Goal: Complete application form

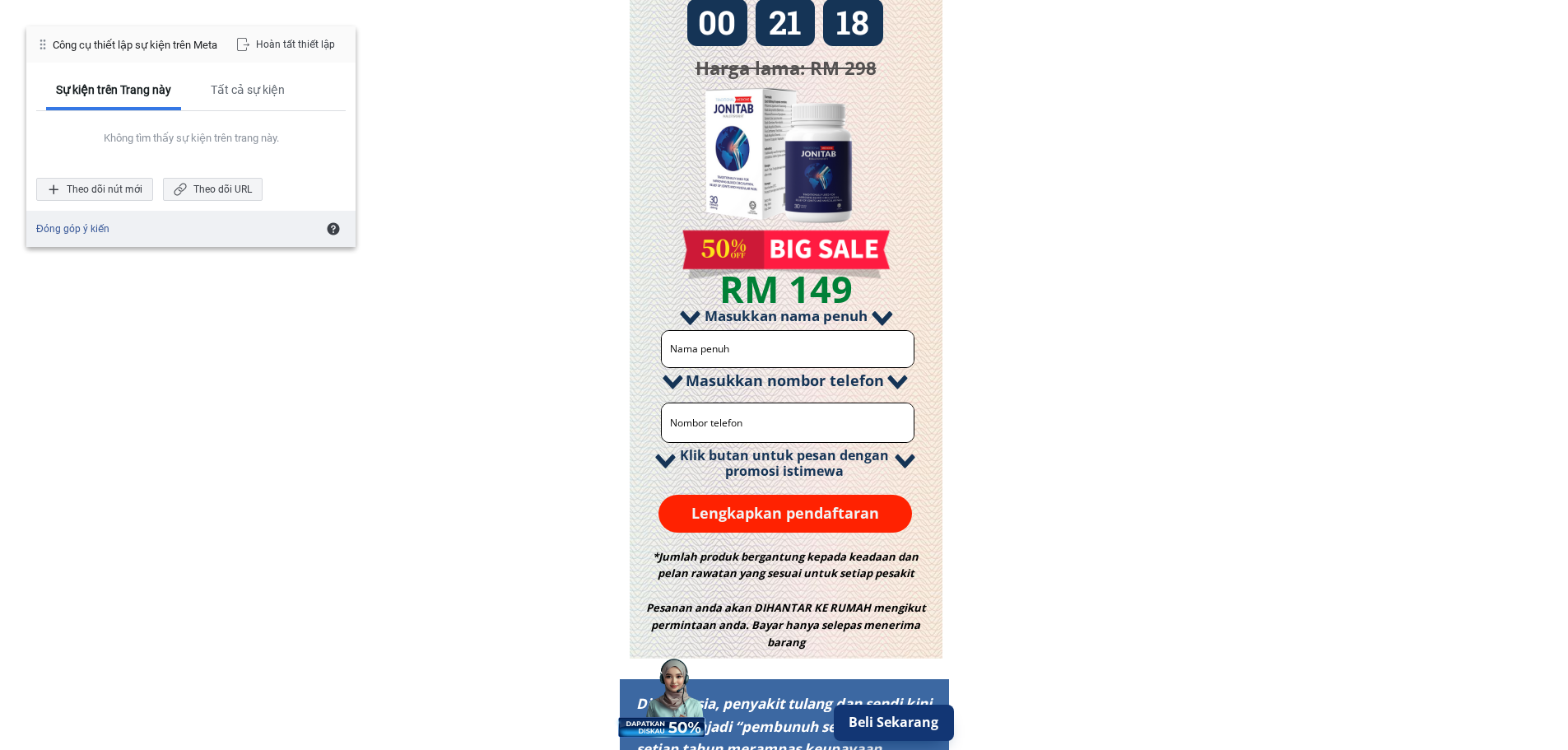
scroll to position [1920, 0]
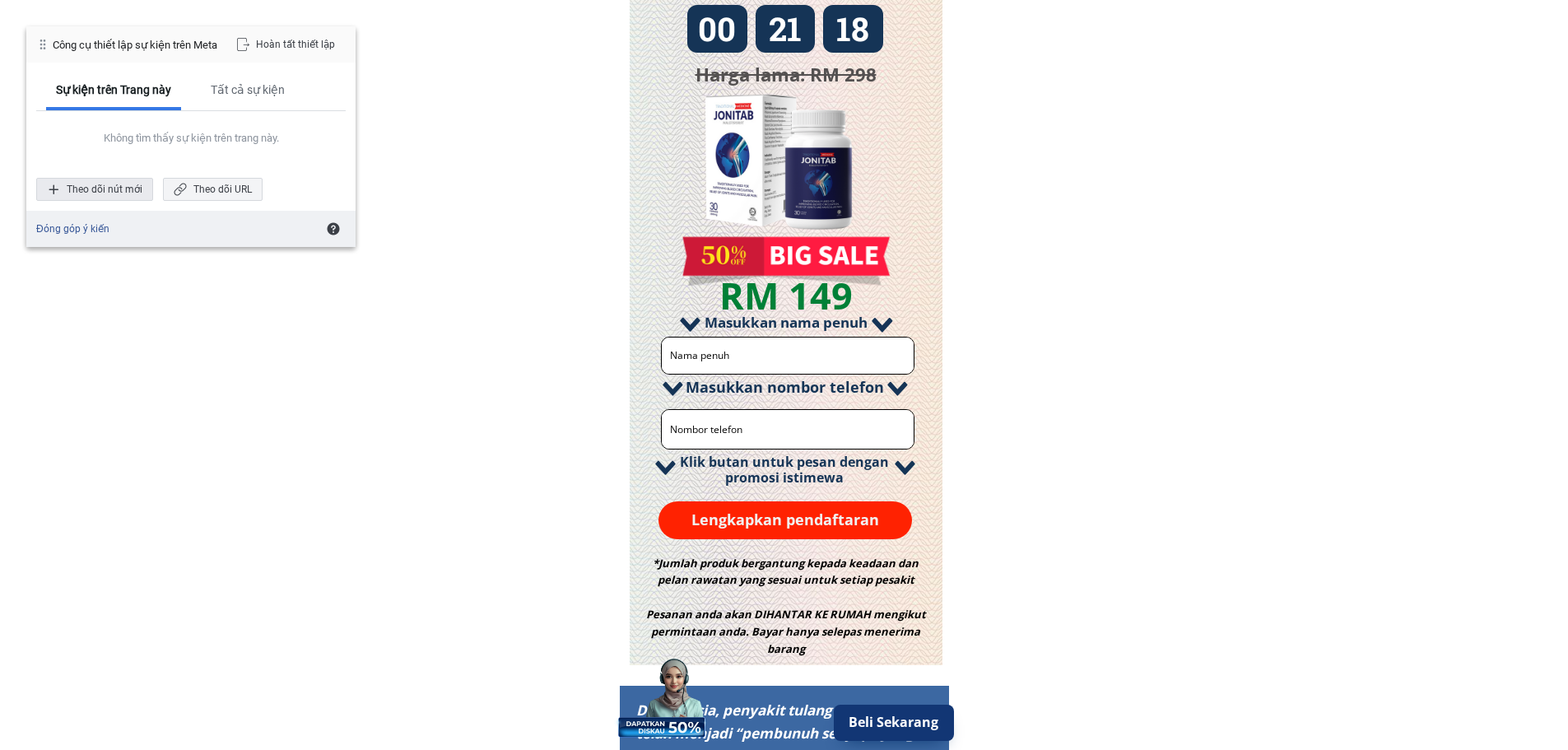
click at [93, 194] on div "Theo dõi nút mới" at bounding box center [94, 189] width 117 height 23
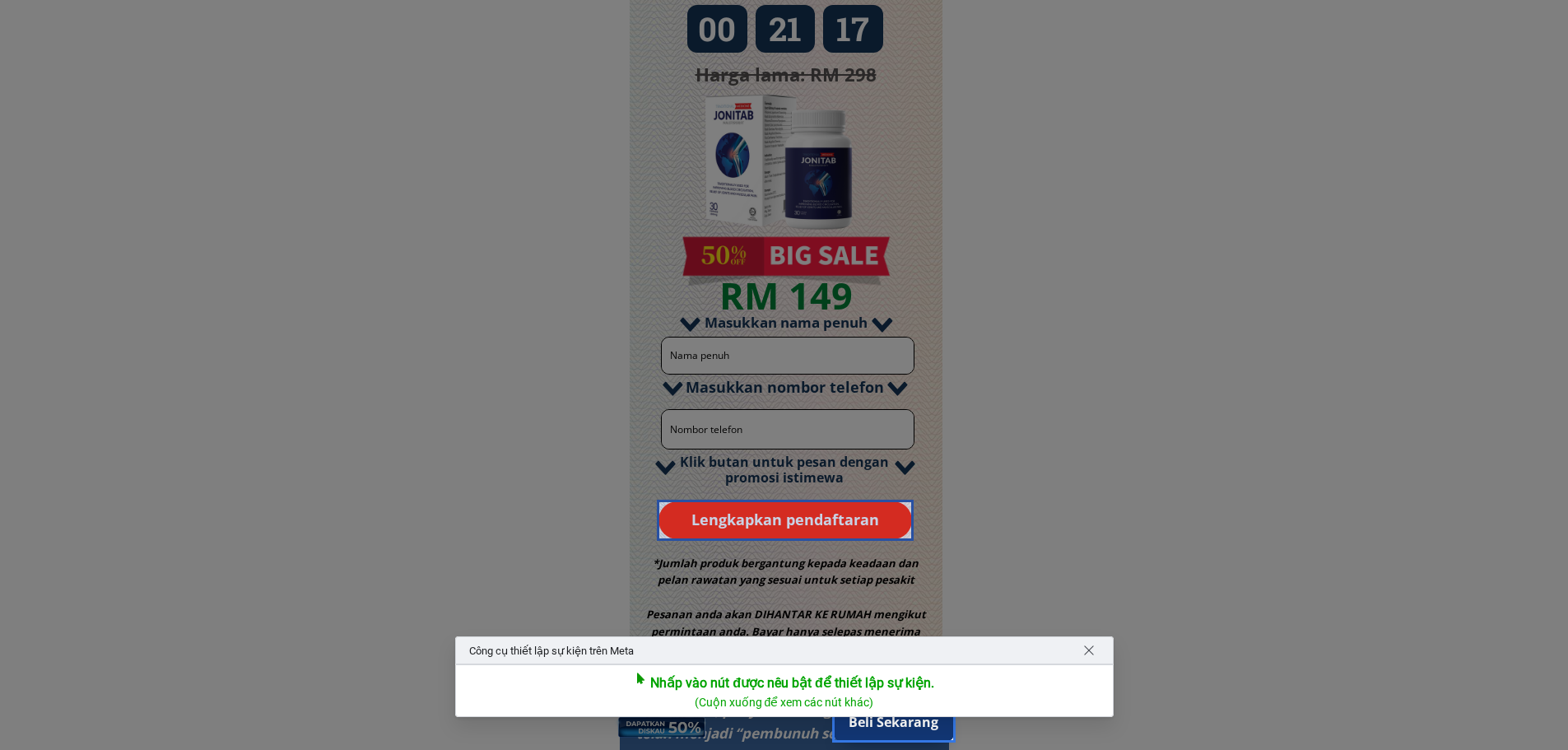
click at [812, 514] on div at bounding box center [785, 520] width 258 height 42
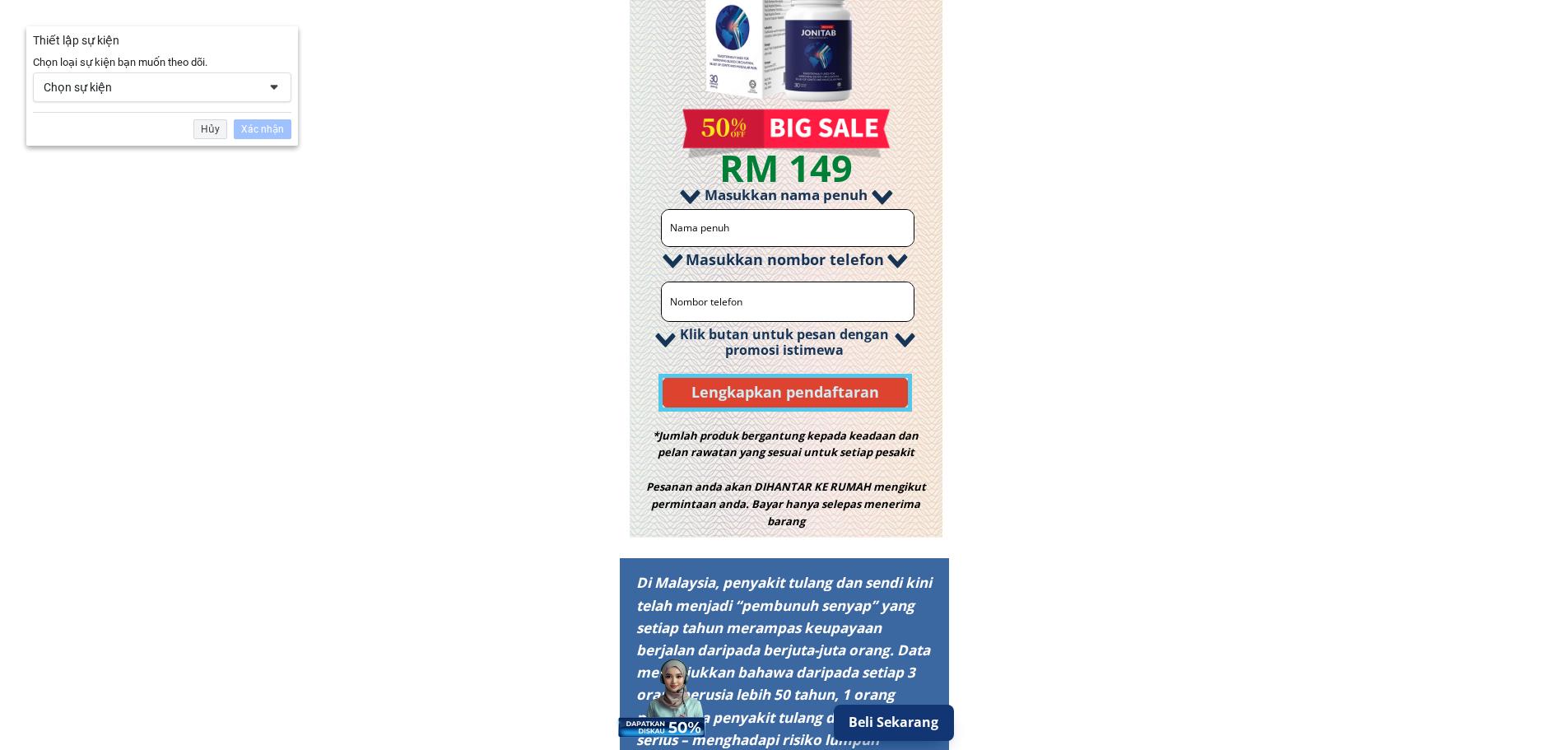
scroll to position [2065, 0]
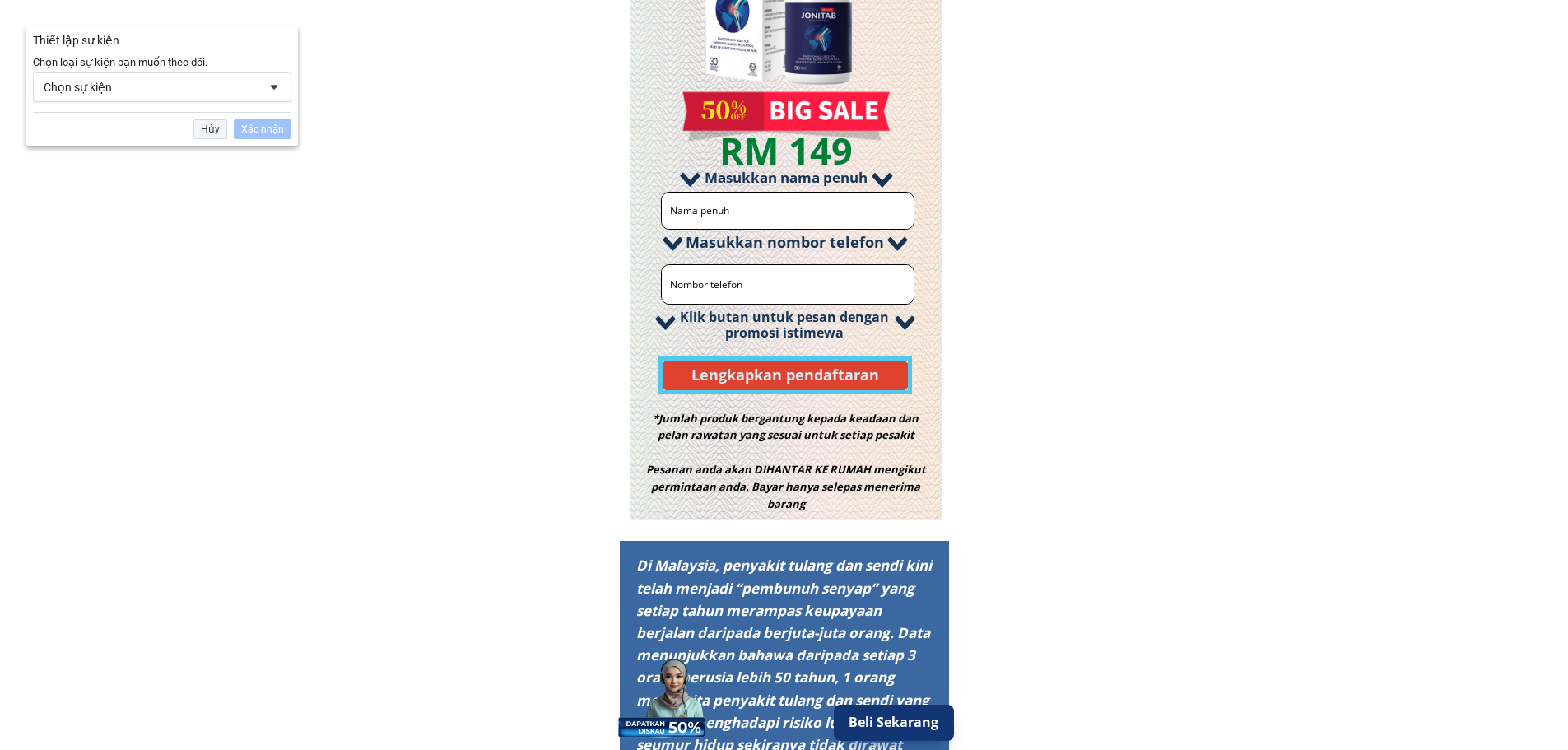
click at [210, 90] on div "Chọn sự kiện" at bounding box center [150, 87] width 214 height 14
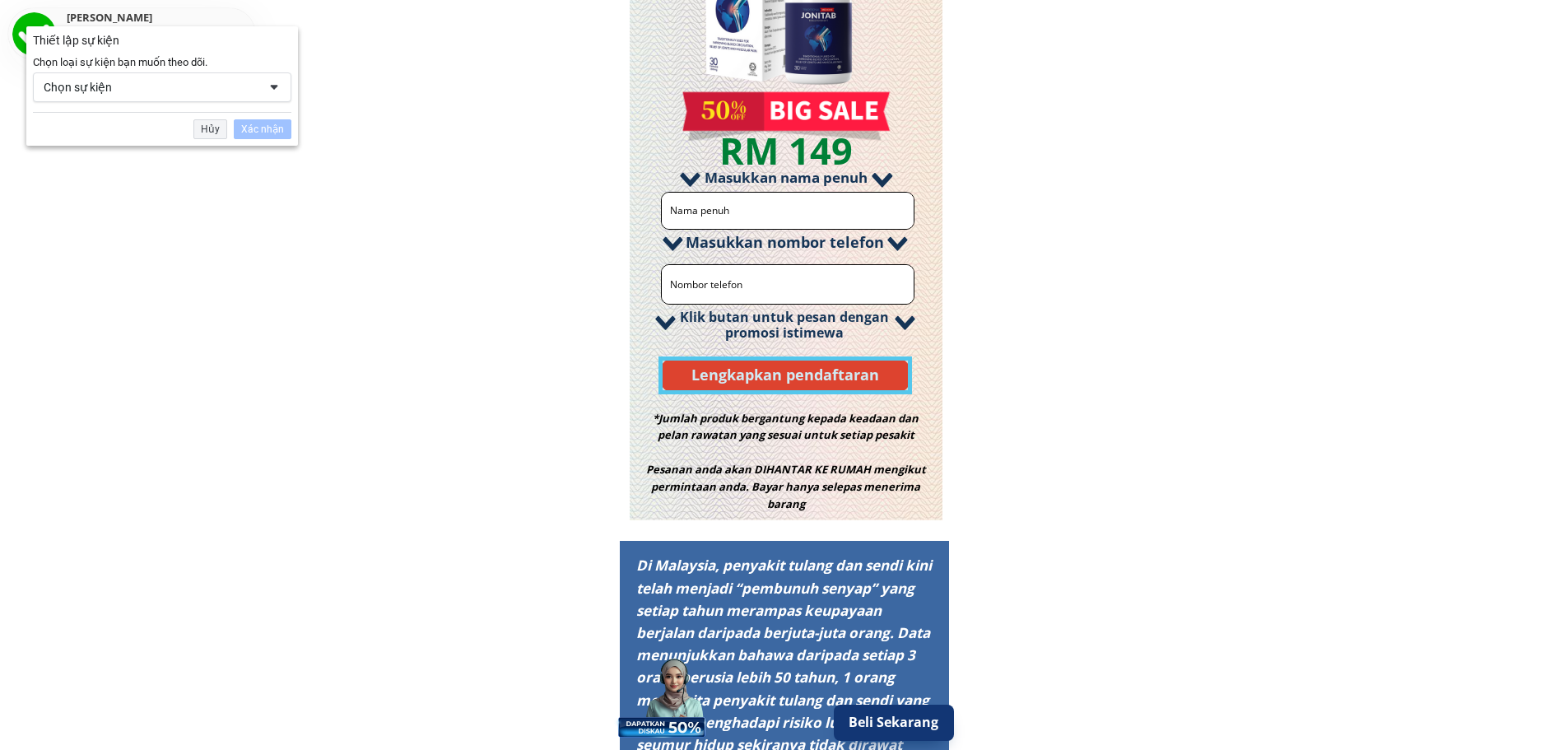
click at [886, 267] on input "tel" at bounding box center [788, 284] width 244 height 39
click at [754, 216] on input "text" at bounding box center [788, 211] width 244 height 36
type input "TEST API"
click at [807, 277] on input "tel" at bounding box center [788, 284] width 244 height 39
type input "0333444666"
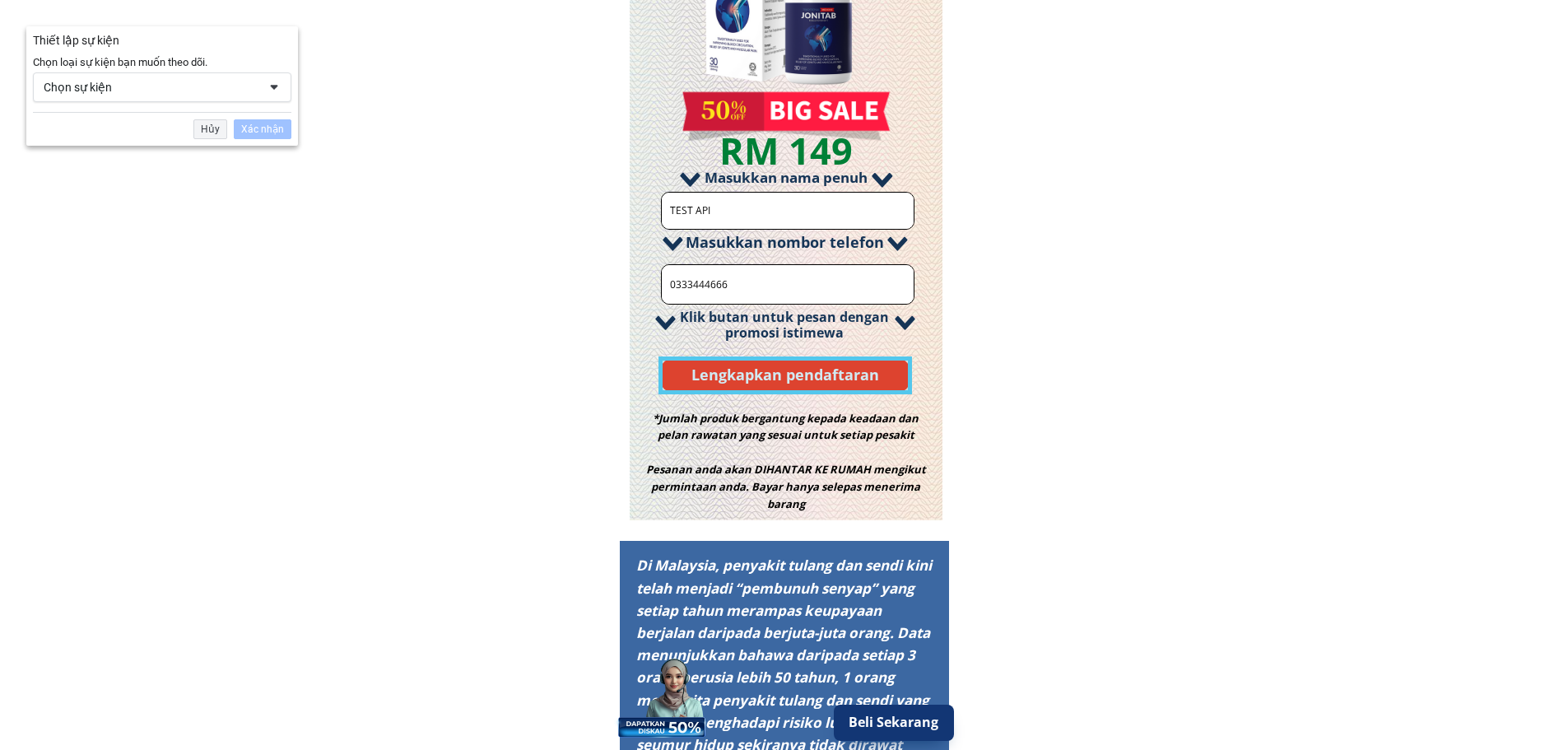
click at [820, 370] on p "Lengkapkan pendaftaran" at bounding box center [785, 375] width 254 height 38
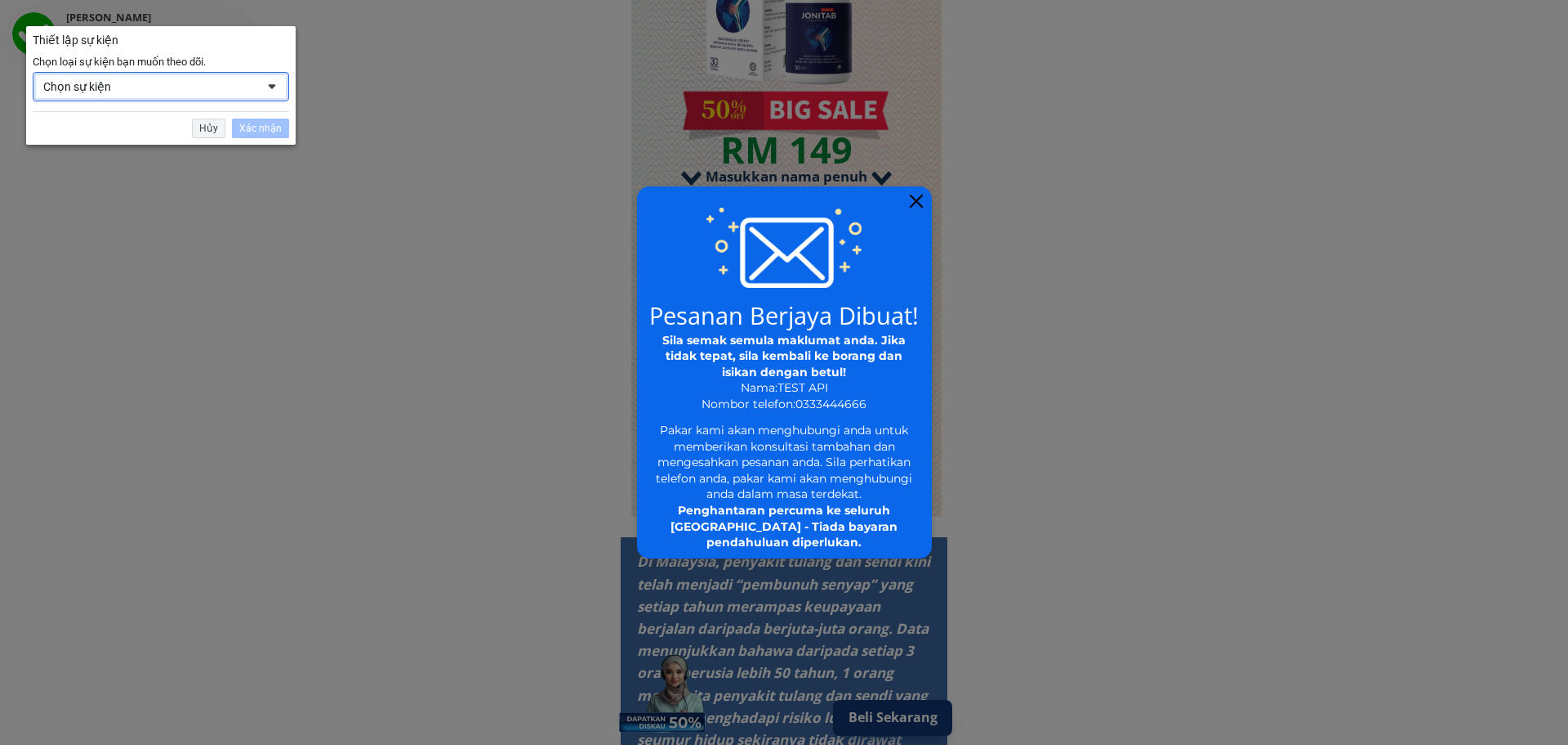
click at [211, 86] on div "Chọn sự kiện" at bounding box center [149, 86] width 213 height 14
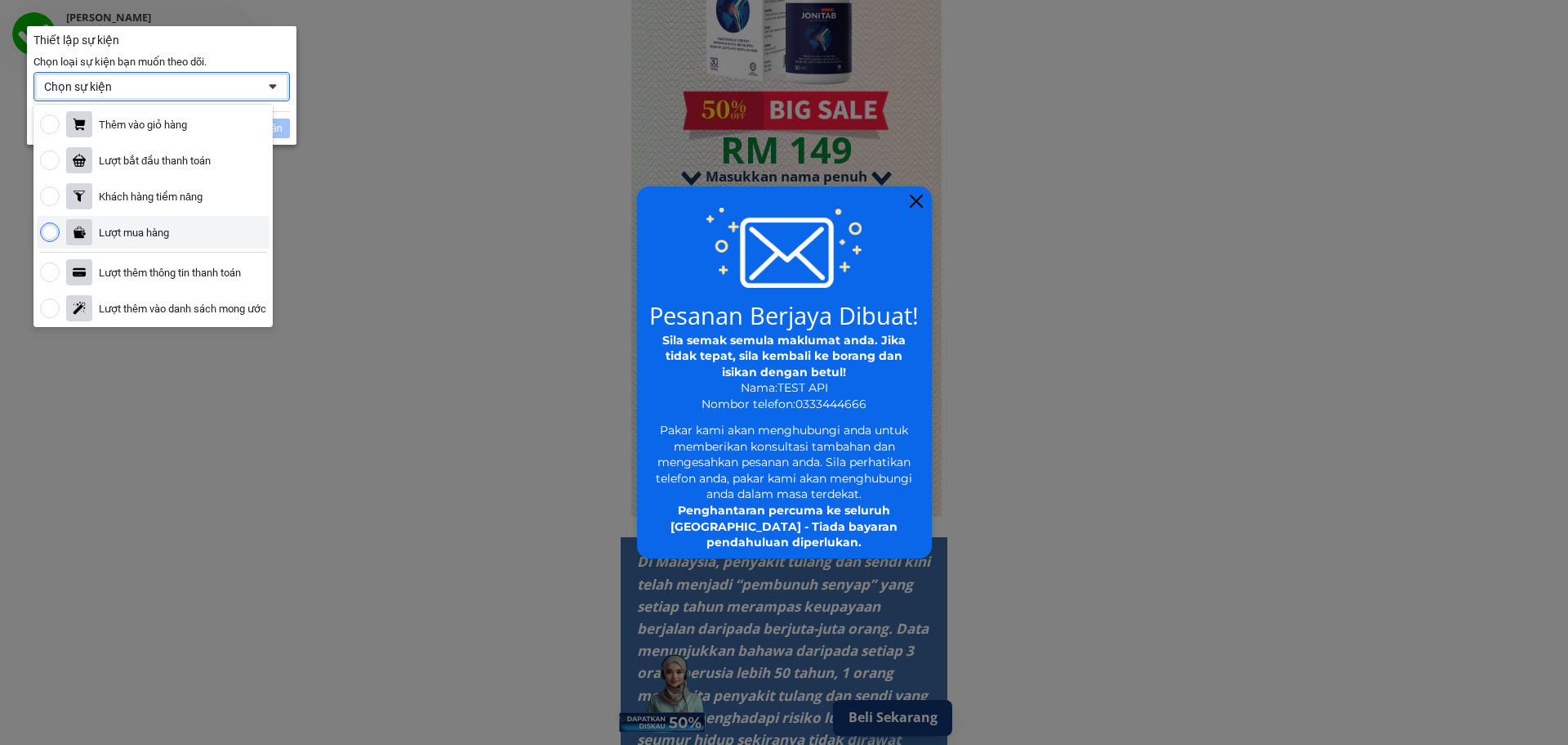
click at [246, 49] on div "Thiết lập sự kiện" at bounding box center [161, 39] width 270 height 28
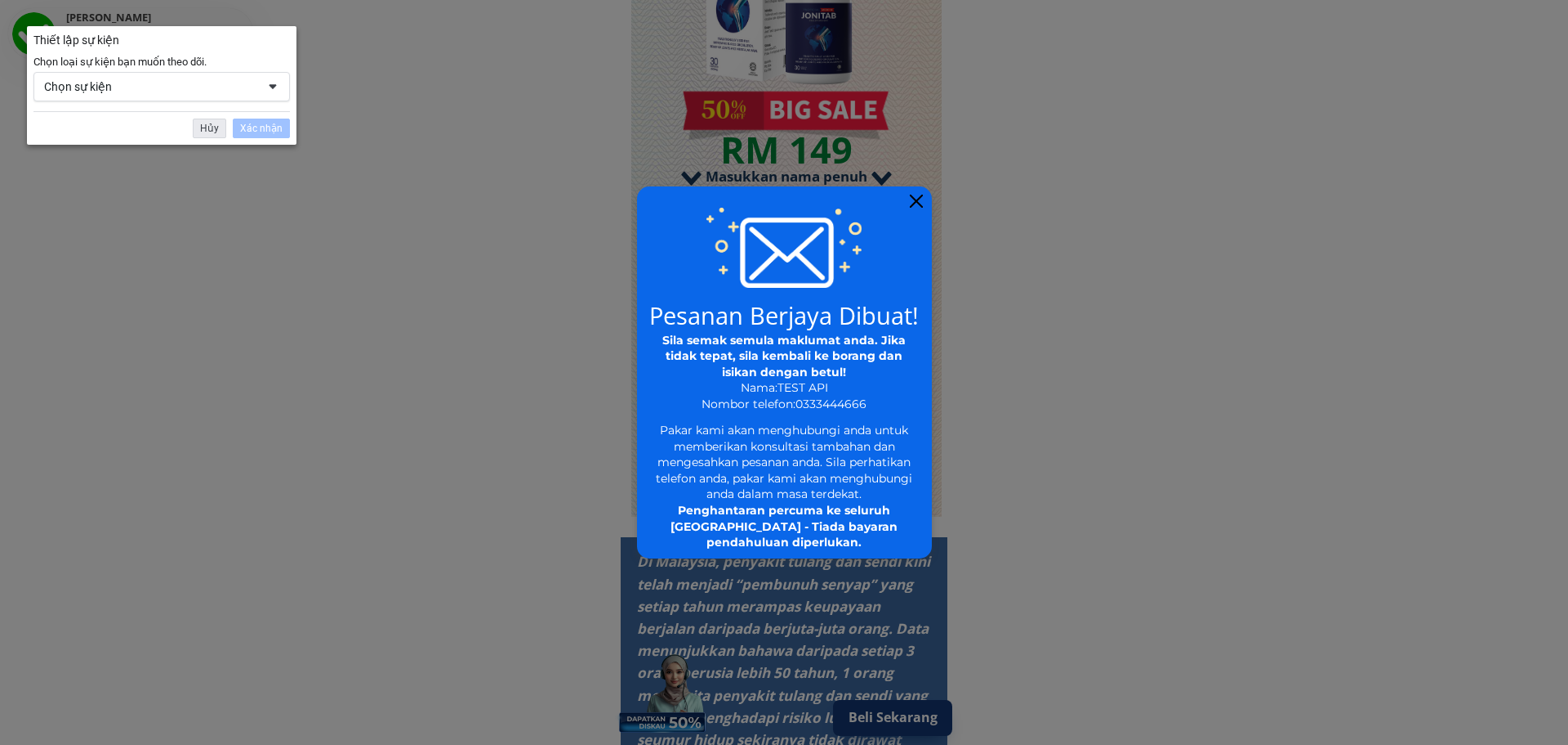
click at [194, 133] on div "Hủy Xác nhận" at bounding box center [239, 128] width 104 height 20
click at [203, 126] on div "Hủy" at bounding box center [209, 128] width 33 height 20
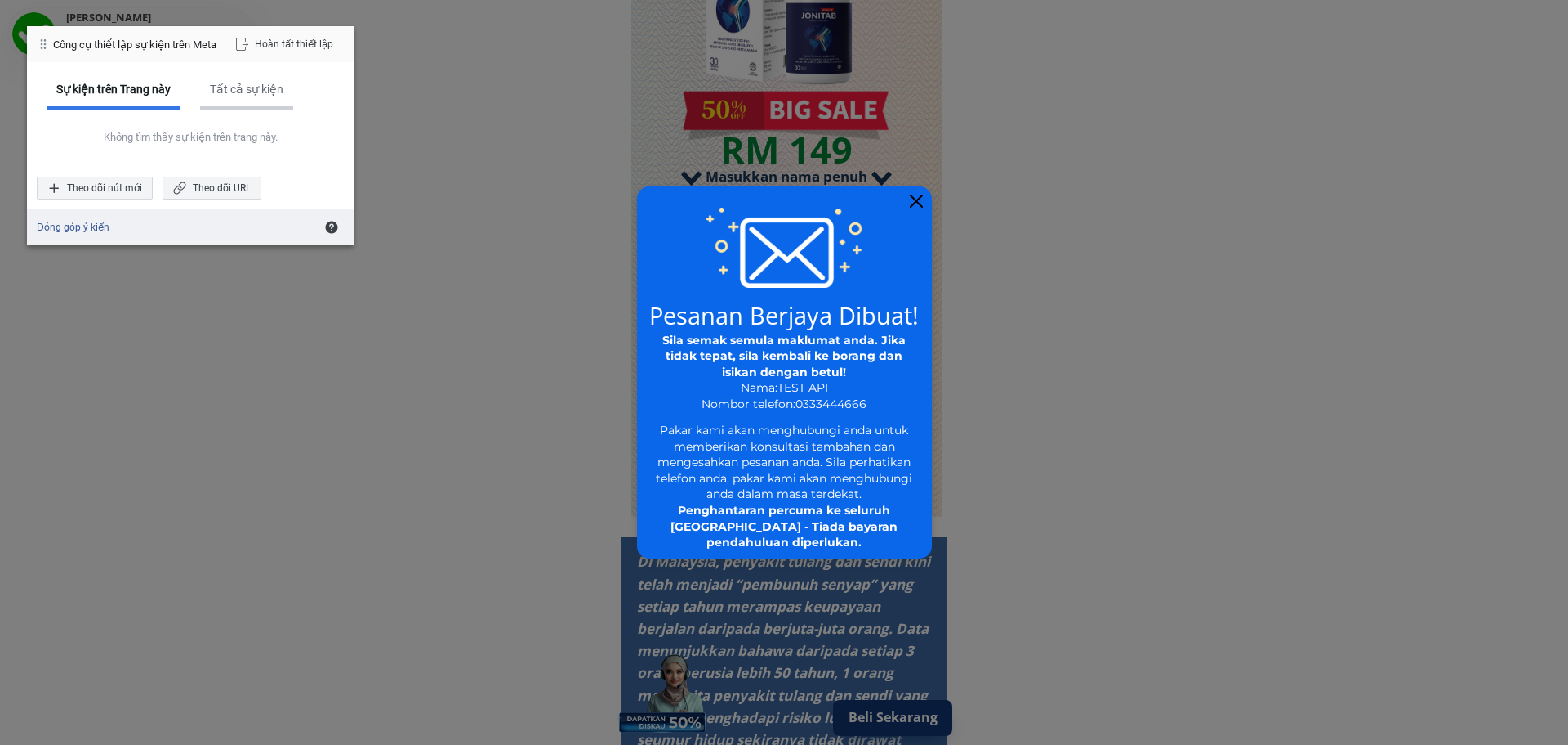
click at [278, 89] on div "Tất cả sự kiện" at bounding box center [247, 89] width 74 height 14
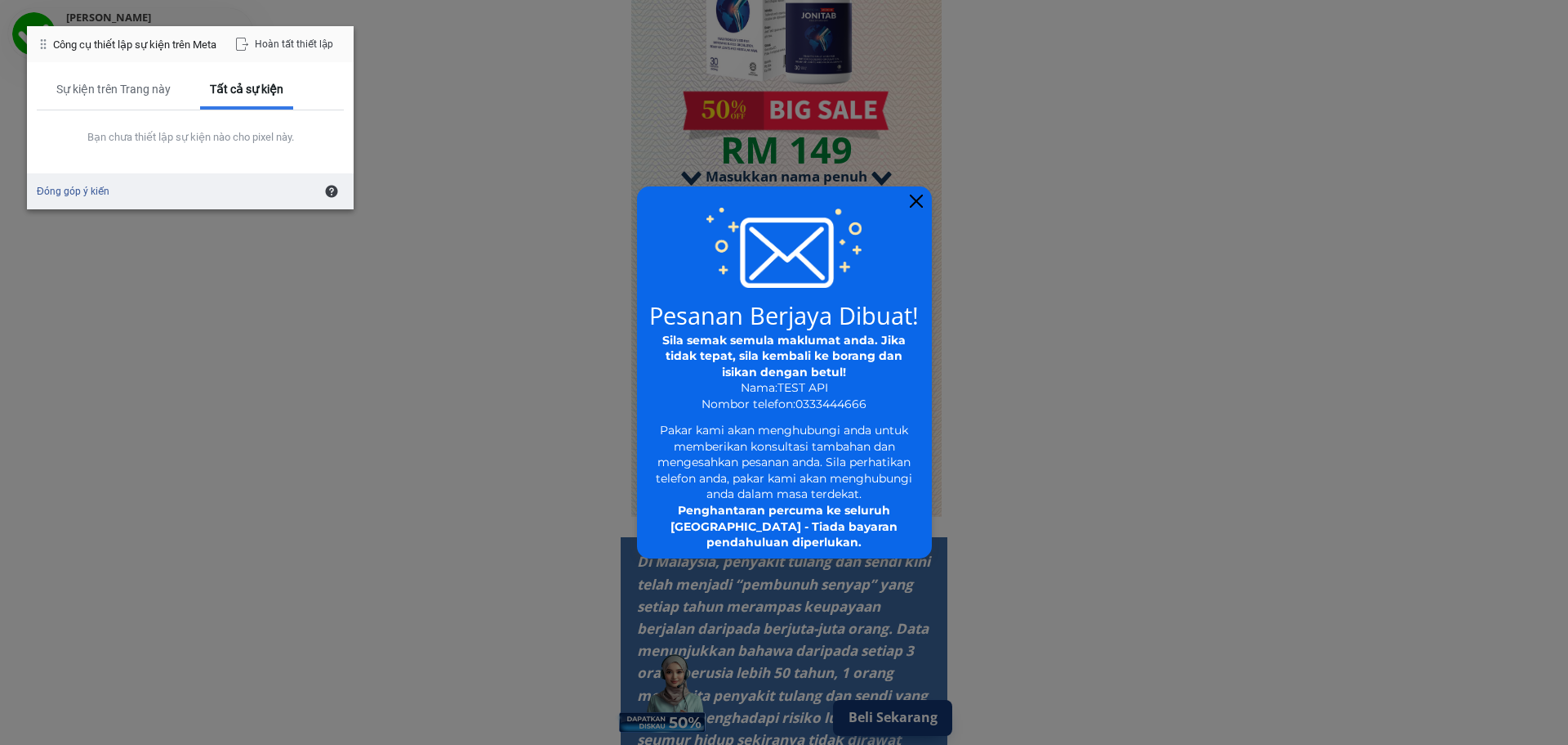
click at [775, 383] on div "Sila semak semula maklumat anda. Jika tidak tepat, sila kembali ke borang dan i…" at bounding box center [785, 372] width 267 height 80
click at [165, 91] on div "Sự kiện trên Trang này" at bounding box center [113, 89] width 114 height 14
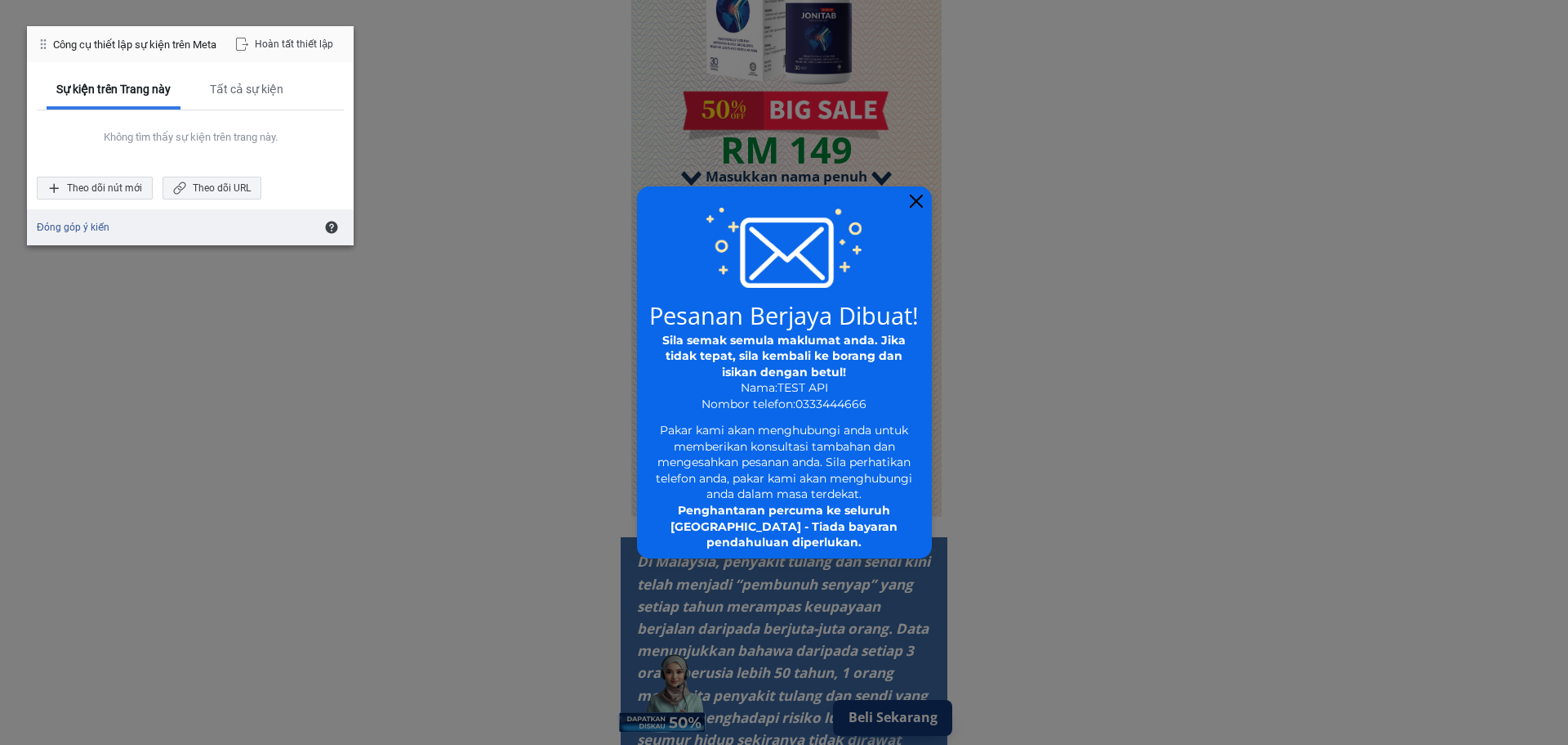
click at [754, 347] on div "Sila semak semula maklumat anda. Jika tidak tepat, sila kembali ke borang dan i…" at bounding box center [785, 372] width 267 height 80
click at [769, 350] on span "Sila semak semula maklumat anda. Jika tidak tepat, sila kembali ke borang dan i…" at bounding box center [784, 356] width 243 height 47
click at [247, 90] on div "Tất cả sự kiện" at bounding box center [247, 89] width 74 height 14
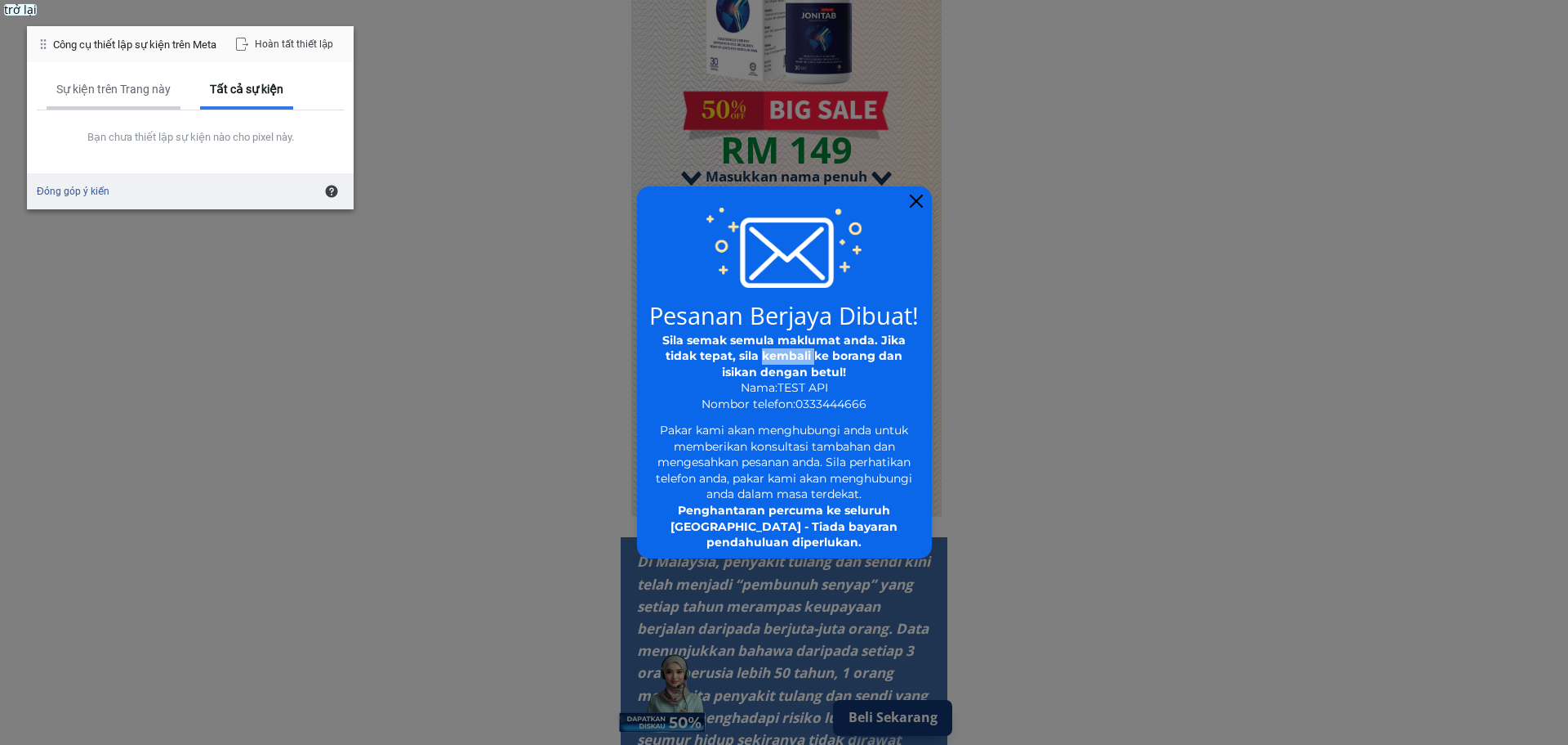
click at [152, 74] on div "Sự kiện trên Trang này" at bounding box center [113, 91] width 134 height 38
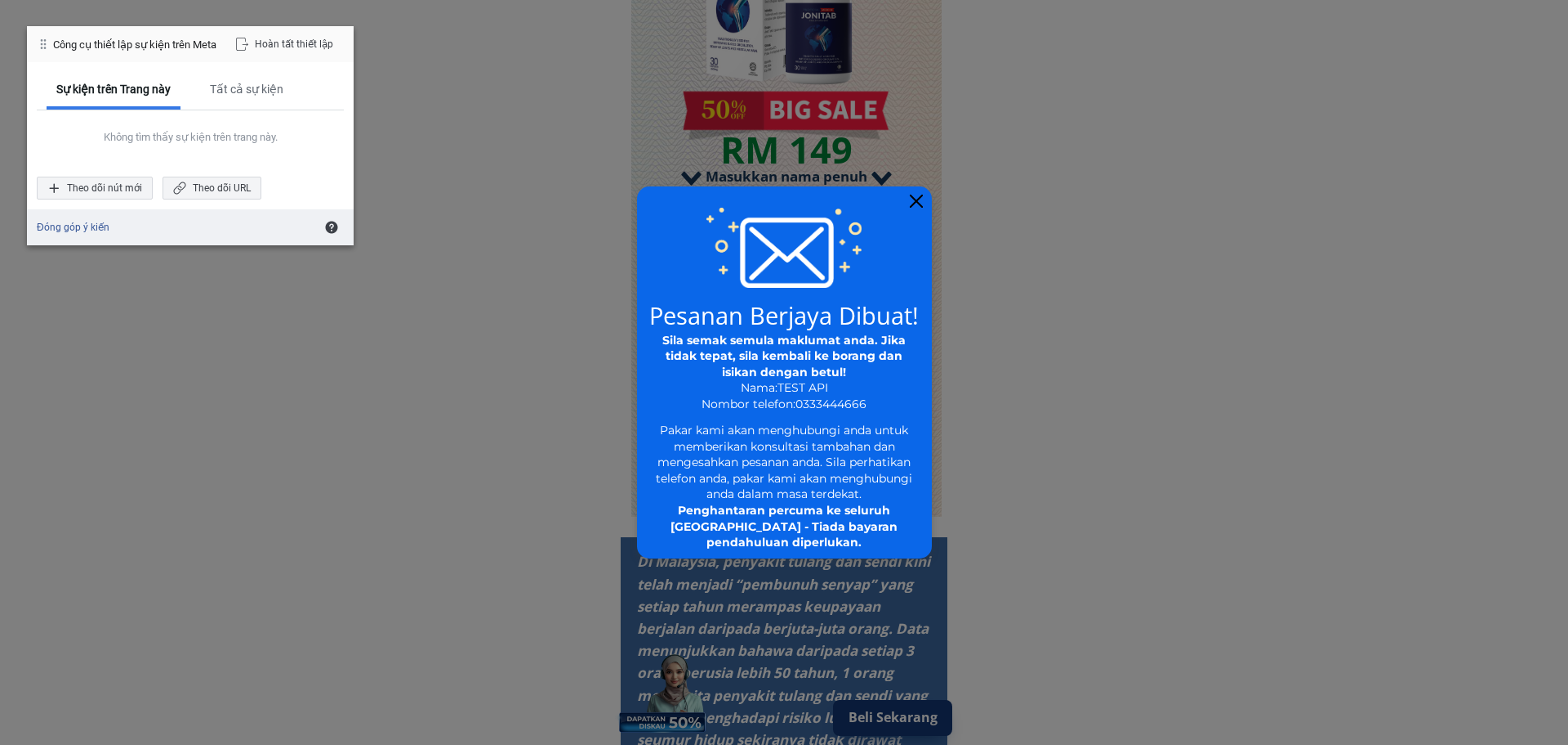
click at [986, 214] on div at bounding box center [784, 372] width 1568 height 745
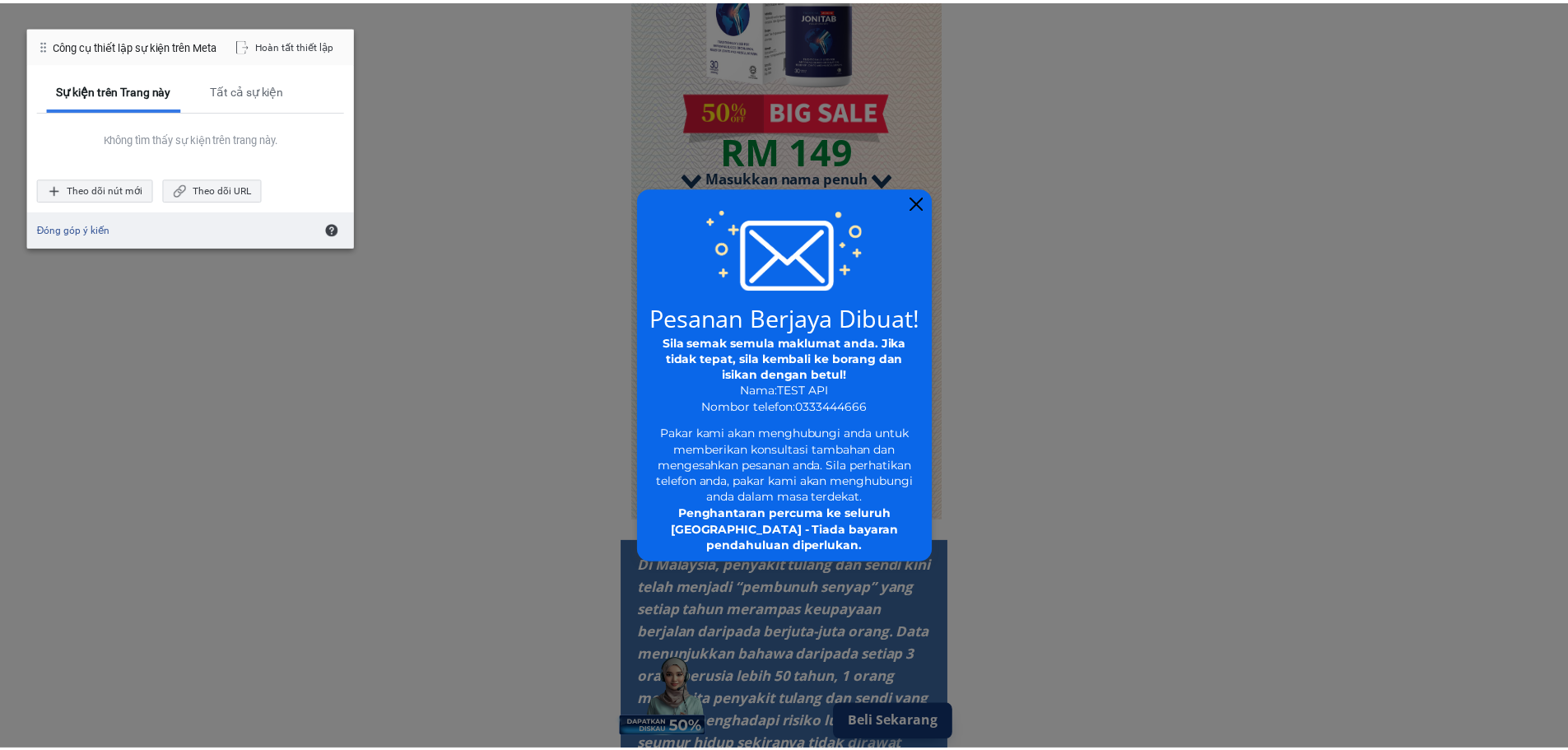
scroll to position [2065, 0]
